Goal: Obtain resource: Obtain resource

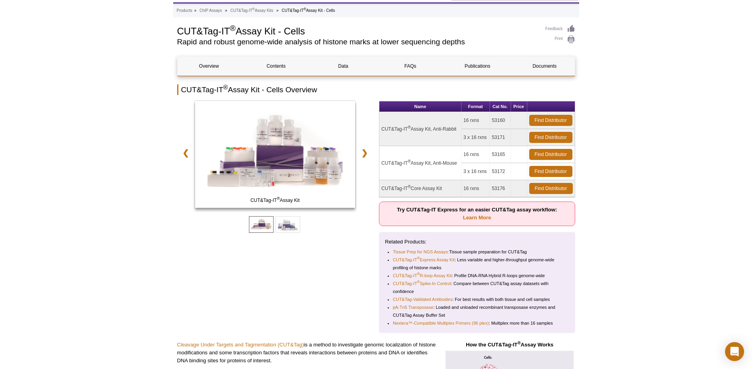
scroll to position [79, 0]
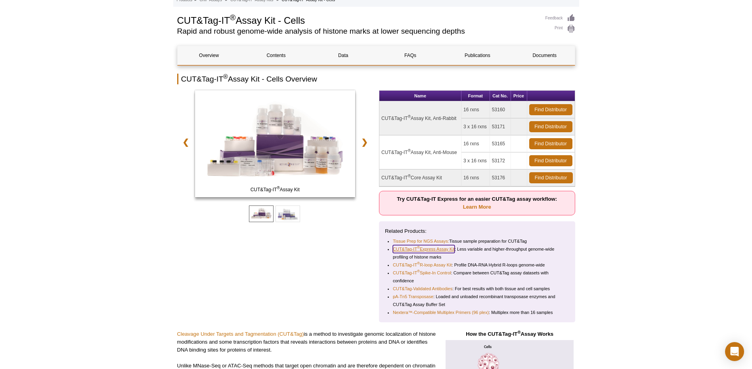
click at [445, 248] on link "CUT&Tag-IT ® Express Assay Kit" at bounding box center [424, 249] width 62 height 8
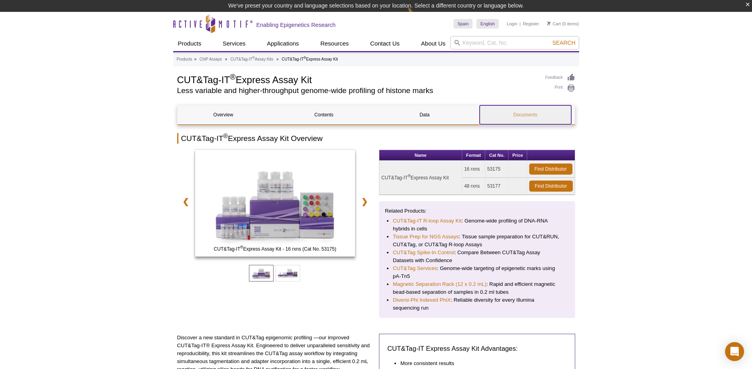
click at [529, 115] on link "Documents" at bounding box center [525, 114] width 92 height 19
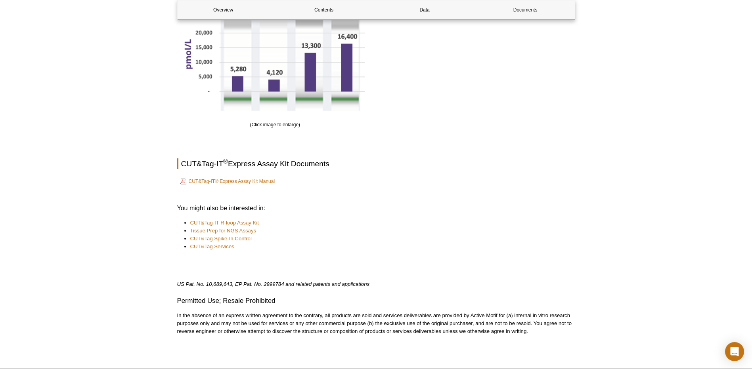
scroll to position [924, 0]
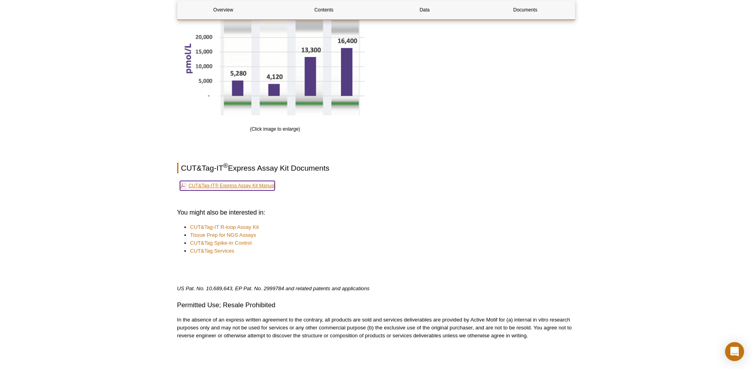
click at [258, 184] on link "CUT&Tag-IT® Express Assay Kit Manual" at bounding box center [227, 186] width 95 height 10
